Goal: Navigation & Orientation: Understand site structure

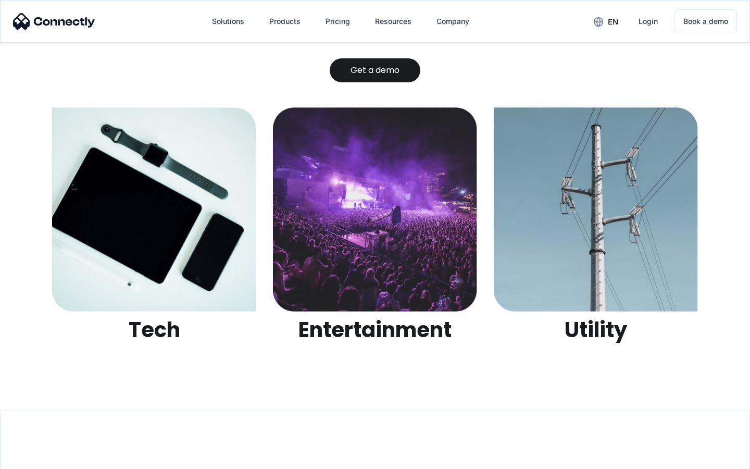
scroll to position [3286, 0]
